Goal: Information Seeking & Learning: Understand process/instructions

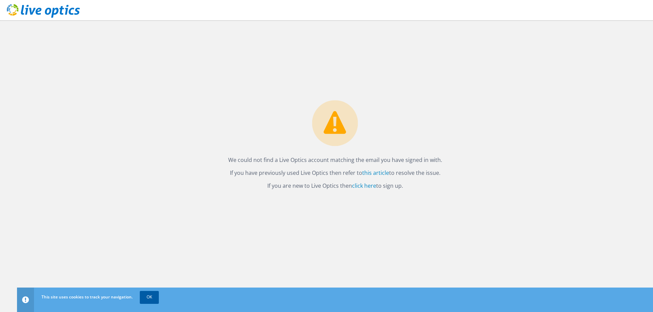
click at [147, 294] on link "OK" at bounding box center [149, 297] width 19 height 12
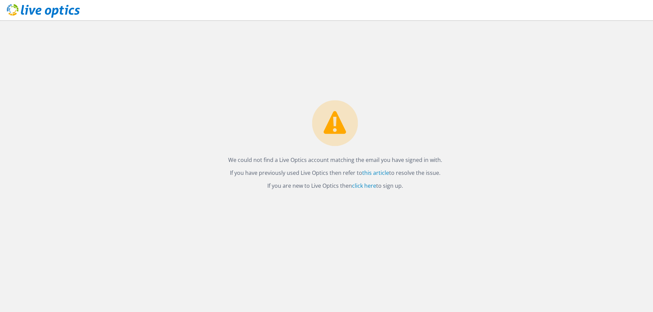
click at [60, 13] on use at bounding box center [43, 11] width 73 height 14
click at [245, 147] on div "We could not find a Live Optics account matching the email you have signed in w…" at bounding box center [334, 147] width 227 height 94
click at [59, 11] on icon at bounding box center [43, 11] width 73 height 14
click at [374, 175] on link "this article" at bounding box center [375, 172] width 27 height 7
click at [363, 187] on link "click here" at bounding box center [364, 185] width 24 height 7
